Goal: Transaction & Acquisition: Book appointment/travel/reservation

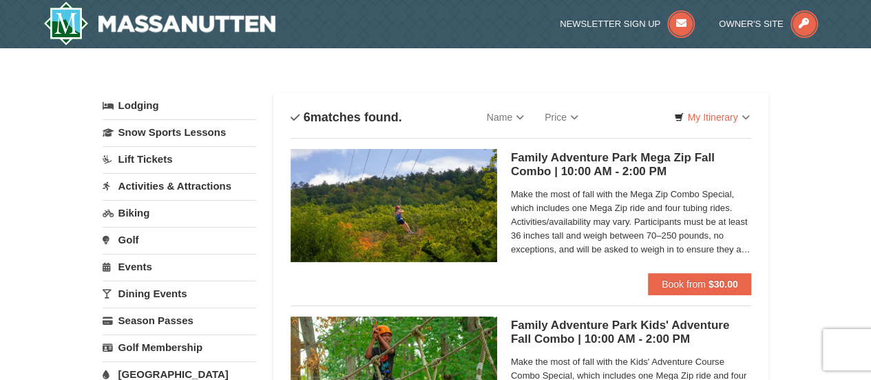
scroll to position [69, 0]
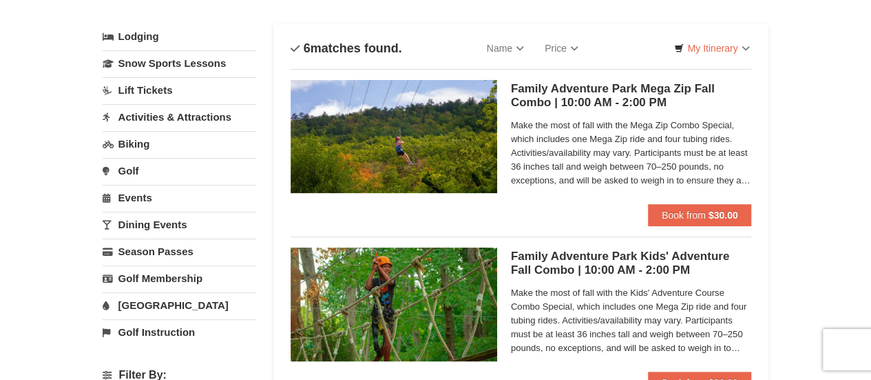
click at [155, 38] on link "Lodging" at bounding box center [180, 36] width 154 height 25
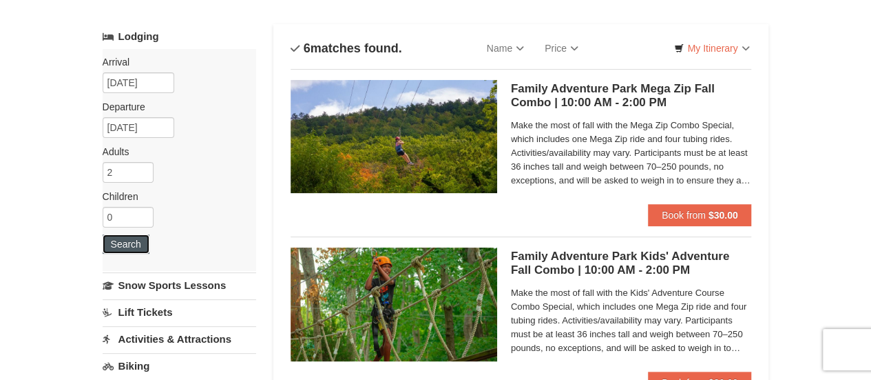
click at [138, 239] on button "Search" at bounding box center [126, 243] width 47 height 19
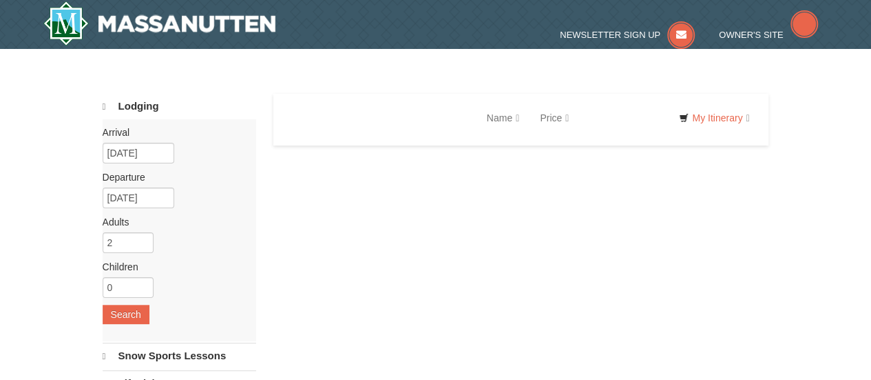
select select "9"
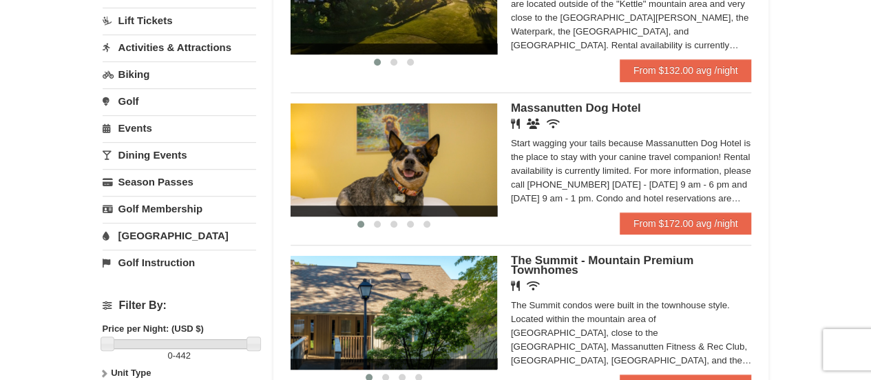
scroll to position [413, 0]
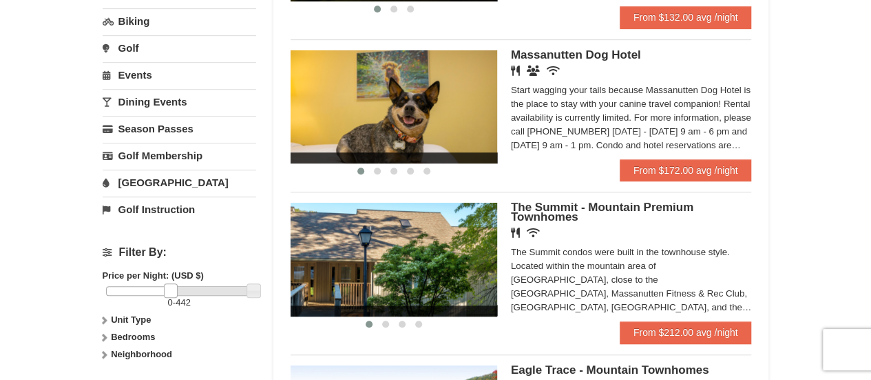
click at [170, 287] on div at bounding box center [179, 291] width 147 height 10
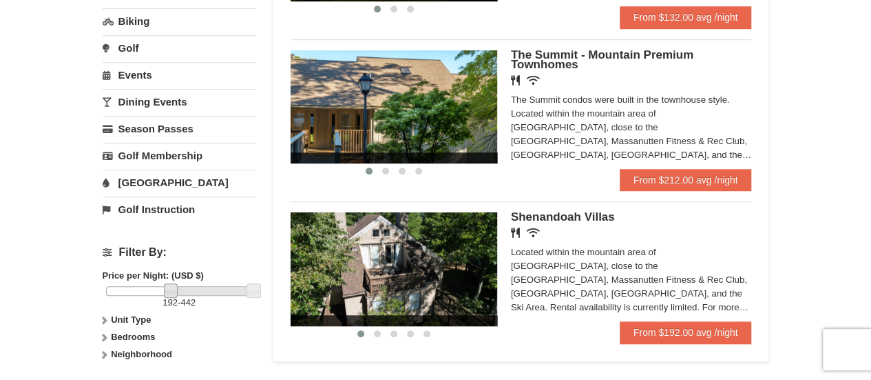
click at [145, 286] on div at bounding box center [179, 291] width 147 height 10
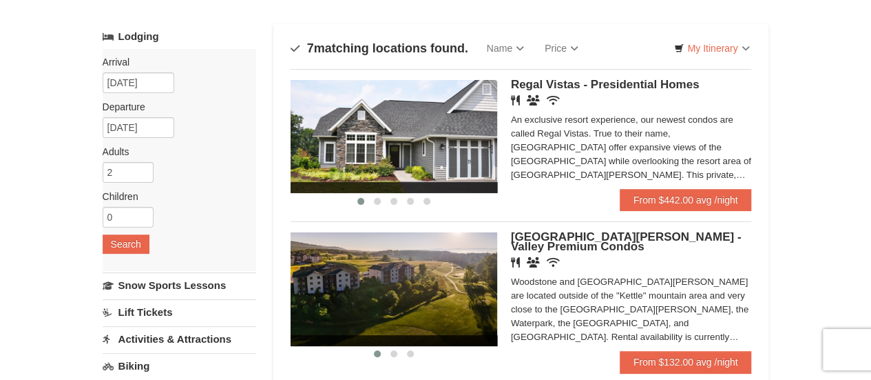
scroll to position [0, 0]
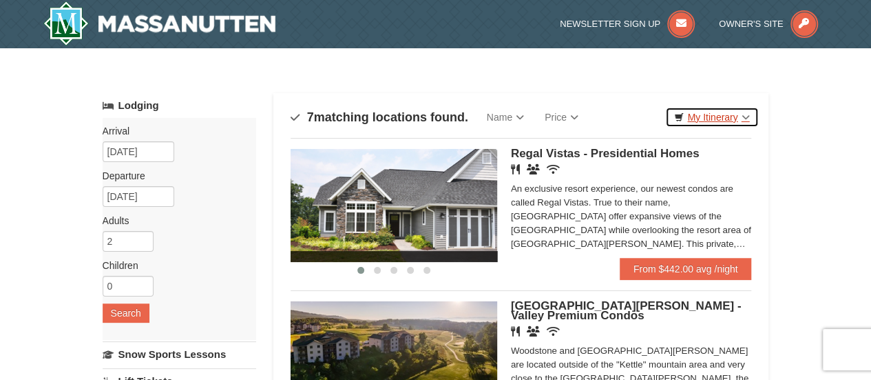
click at [740, 115] on link "My Itinerary" at bounding box center [711, 117] width 93 height 21
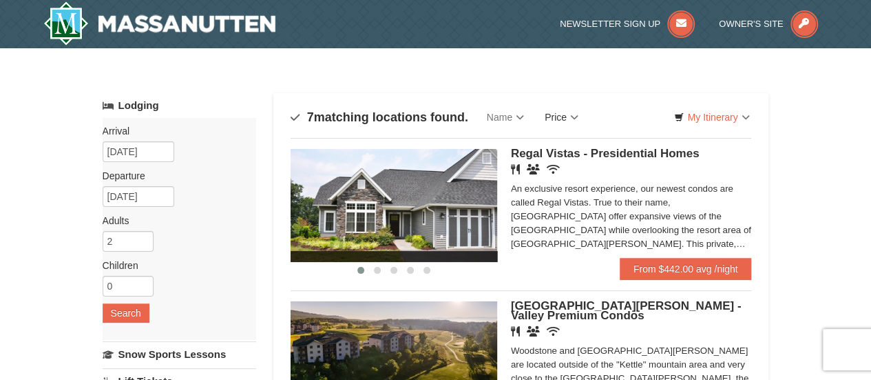
click at [564, 121] on link "Price" at bounding box center [562, 117] width 54 height 28
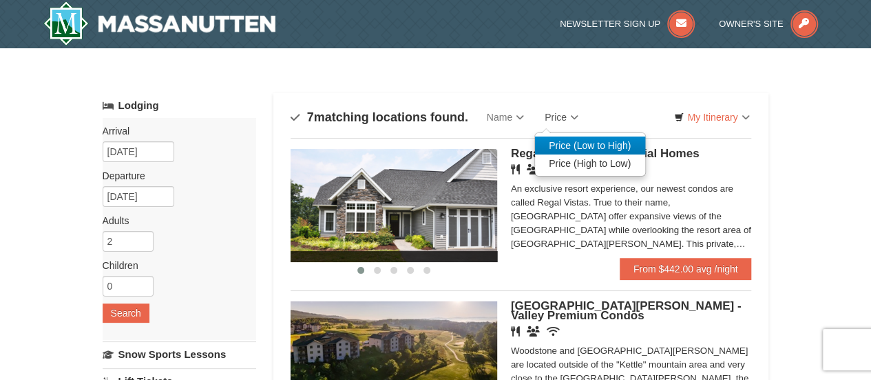
click at [569, 143] on link "Price (Low to High)" at bounding box center [590, 145] width 110 height 18
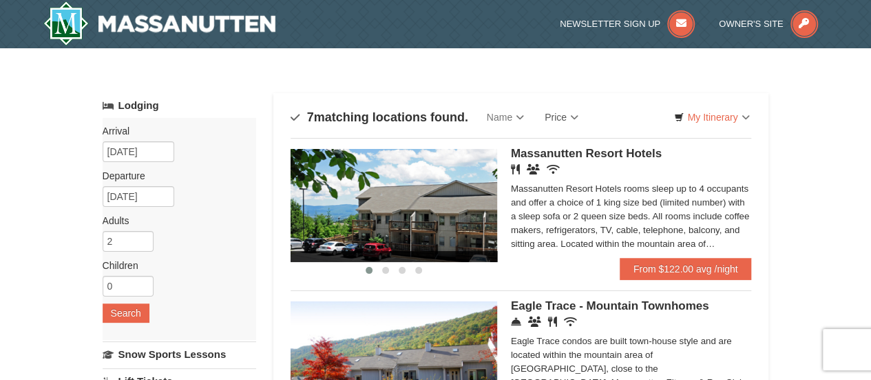
click at [462, 205] on img at bounding box center [394, 205] width 207 height 113
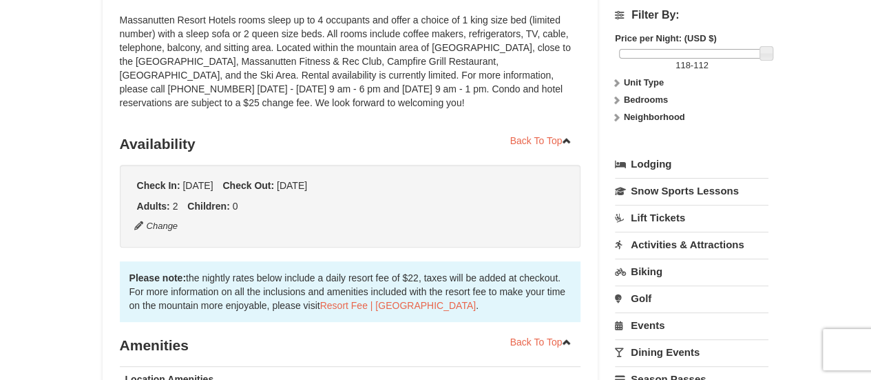
scroll to position [207, 0]
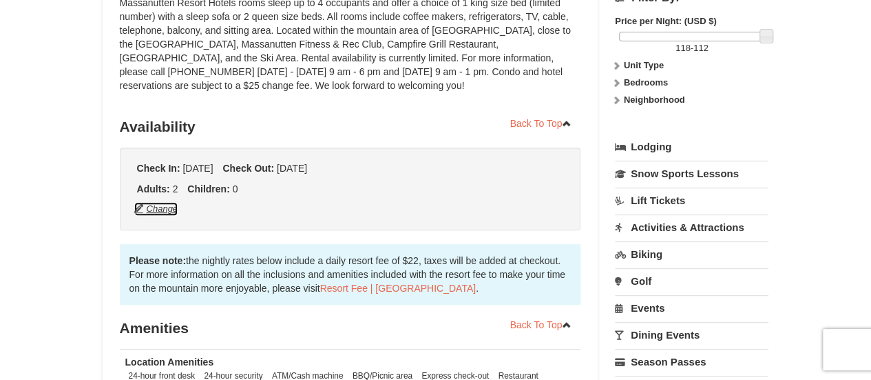
click at [163, 208] on button "Change" at bounding box center [156, 208] width 45 height 15
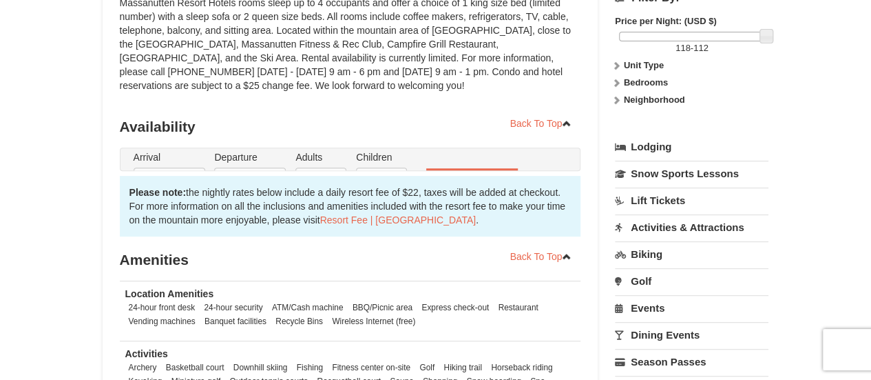
type input "[DATE]"
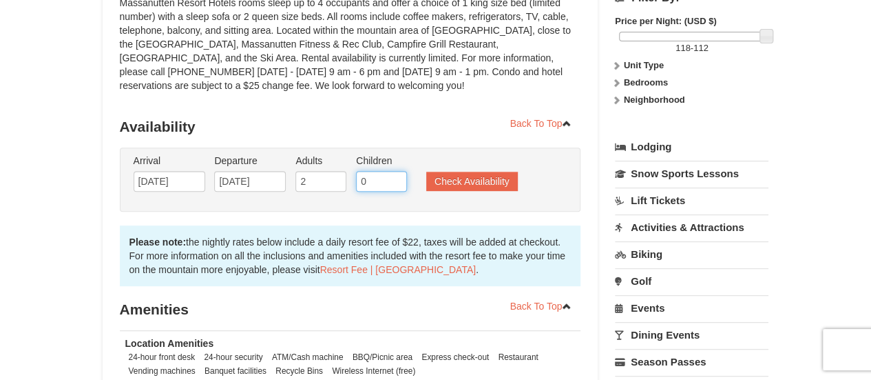
click at [378, 183] on input "0" at bounding box center [381, 181] width 51 height 21
click at [392, 174] on input "1" at bounding box center [381, 181] width 51 height 21
type input "2"
click at [392, 174] on input "2" at bounding box center [381, 181] width 51 height 21
click at [447, 181] on button "Check Availability" at bounding box center [472, 181] width 92 height 19
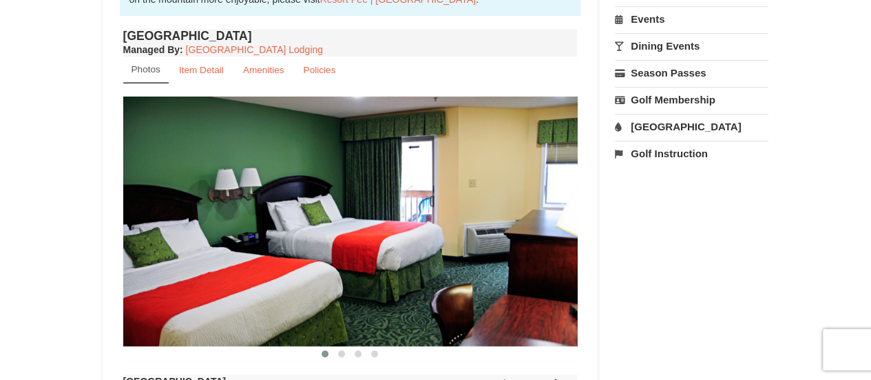
scroll to position [482, 0]
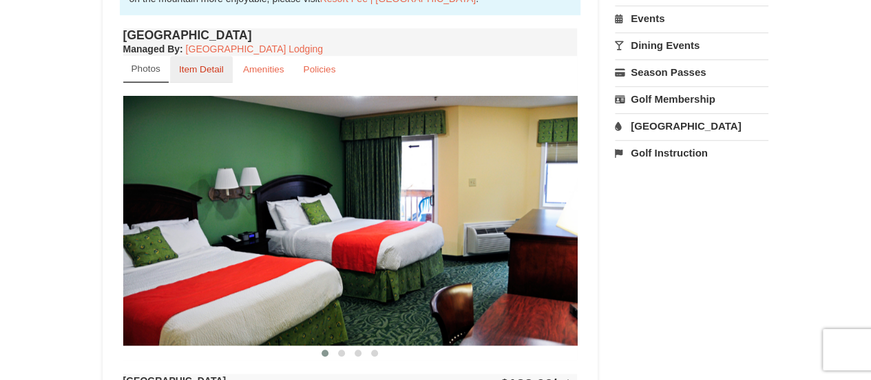
click at [208, 67] on small "Item Detail" at bounding box center [201, 69] width 45 height 10
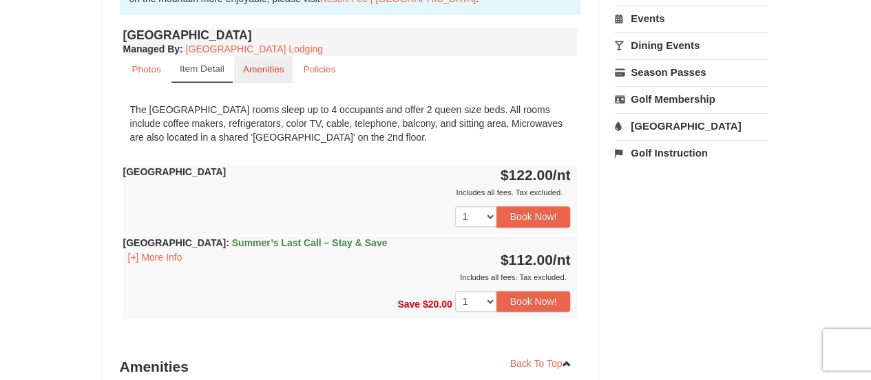
click at [265, 64] on small "Amenities" at bounding box center [263, 69] width 41 height 10
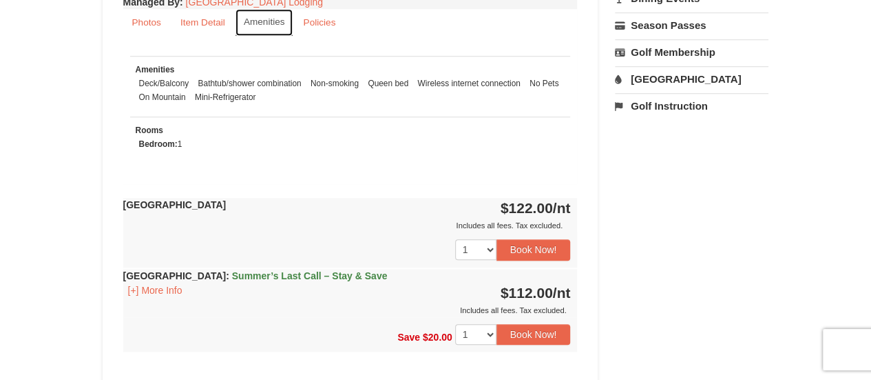
scroll to position [551, 0]
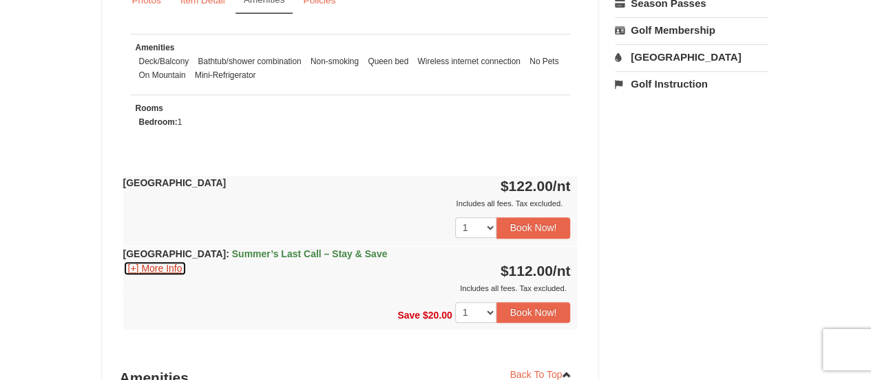
click at [134, 262] on button "[+] More Info" at bounding box center [155, 267] width 64 height 15
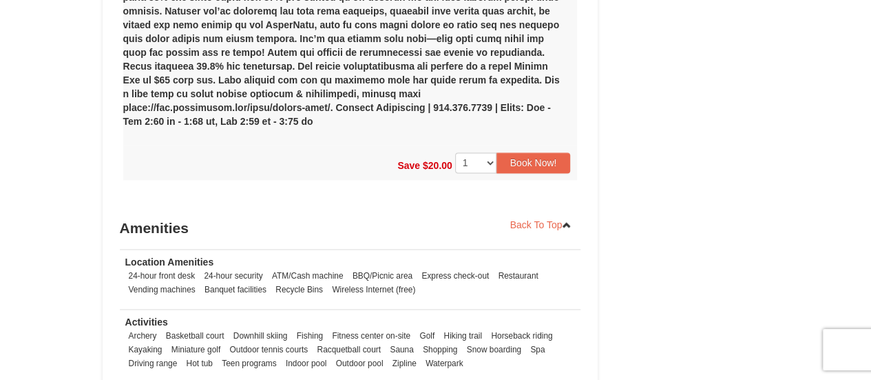
scroll to position [964, 0]
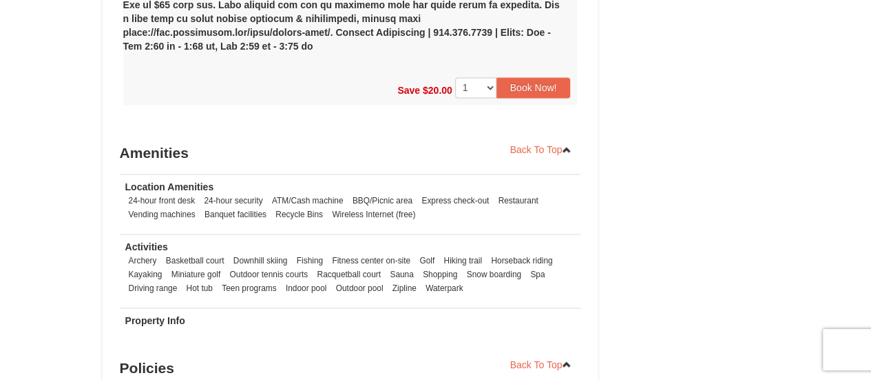
click at [357, 253] on li "Fitness center on-site" at bounding box center [371, 260] width 85 height 14
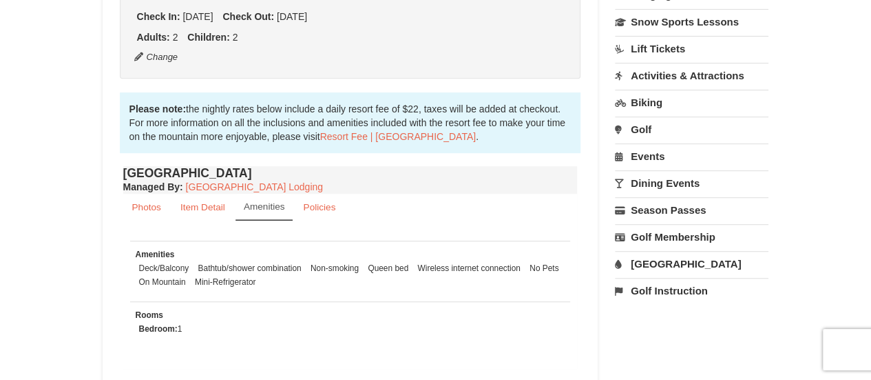
scroll to position [0, 0]
